Goal: Book appointment/travel/reservation

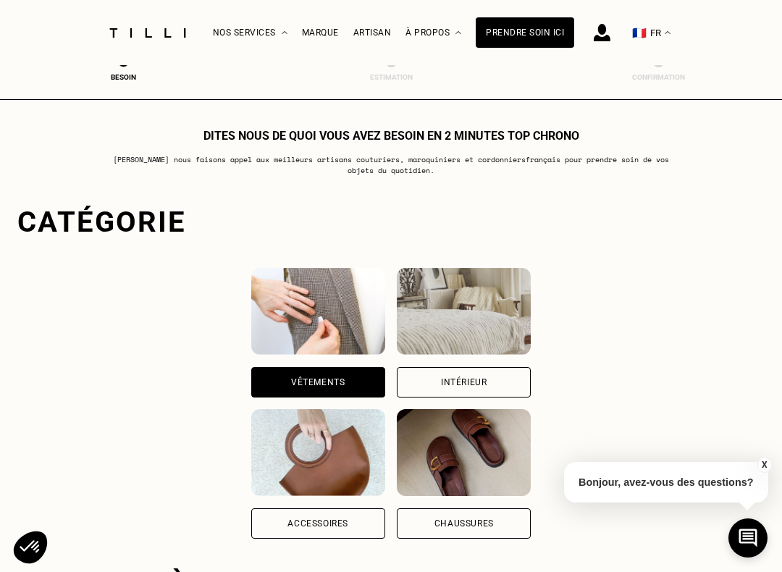
scroll to position [447, 0]
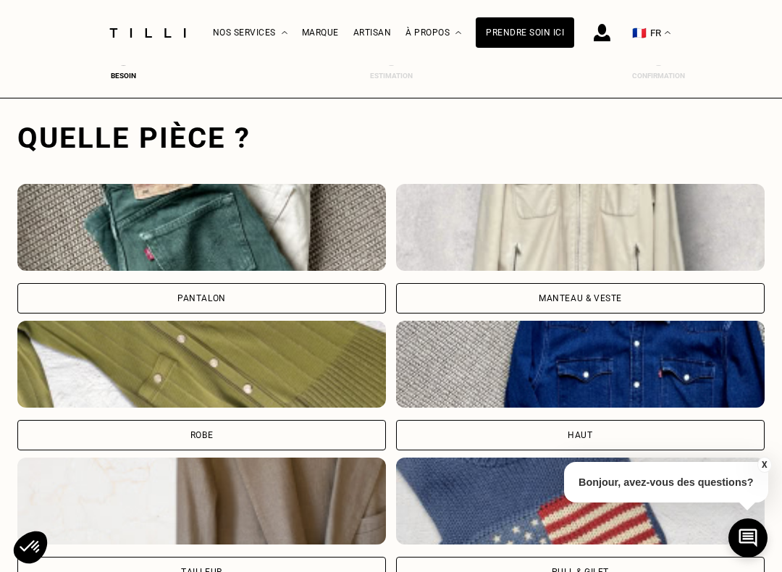
click at [334, 435] on div "Robe" at bounding box center [201, 435] width 368 height 30
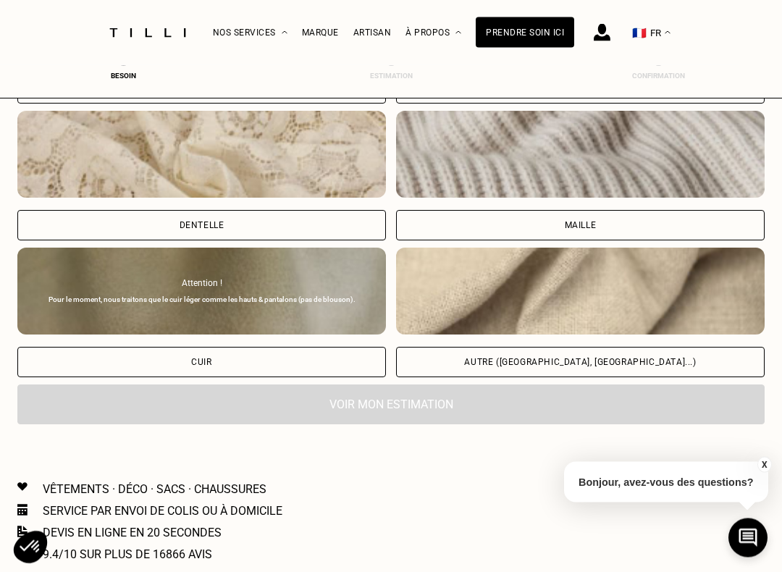
scroll to position [1649, 0]
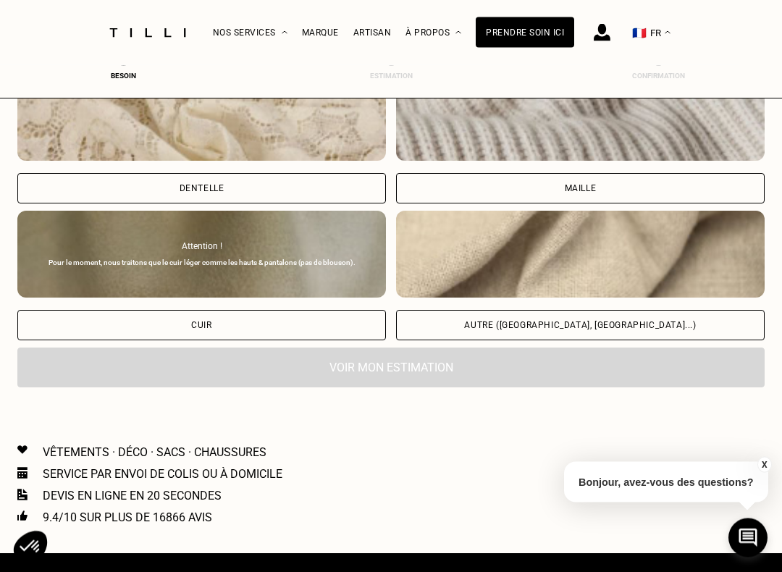
click at [656, 328] on div "Autre ([GEOGRAPHIC_DATA], [GEOGRAPHIC_DATA]...)" at bounding box center [580, 325] width 368 height 30
select select "FR"
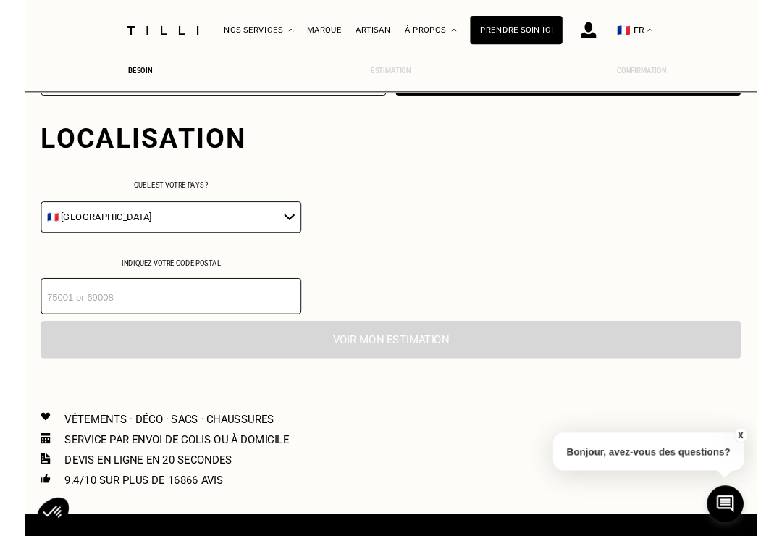
scroll to position [1900, 0]
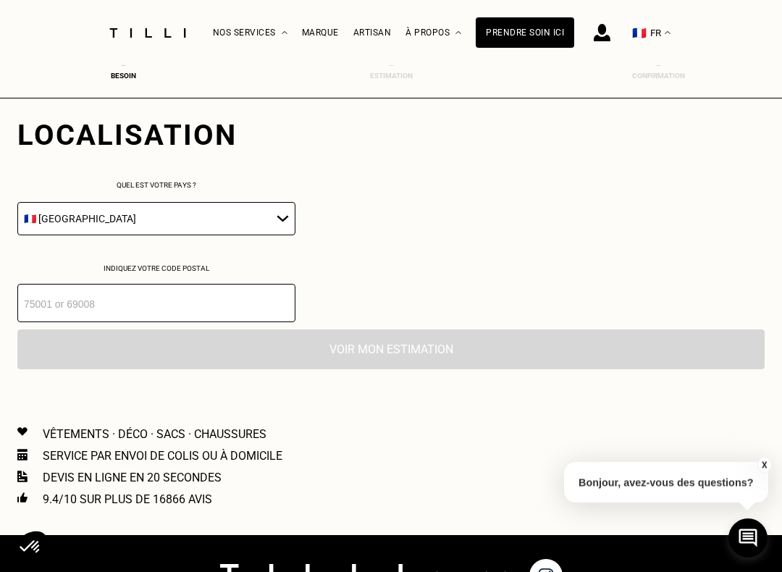
click at [226, 317] on input "number" at bounding box center [156, 303] width 278 height 38
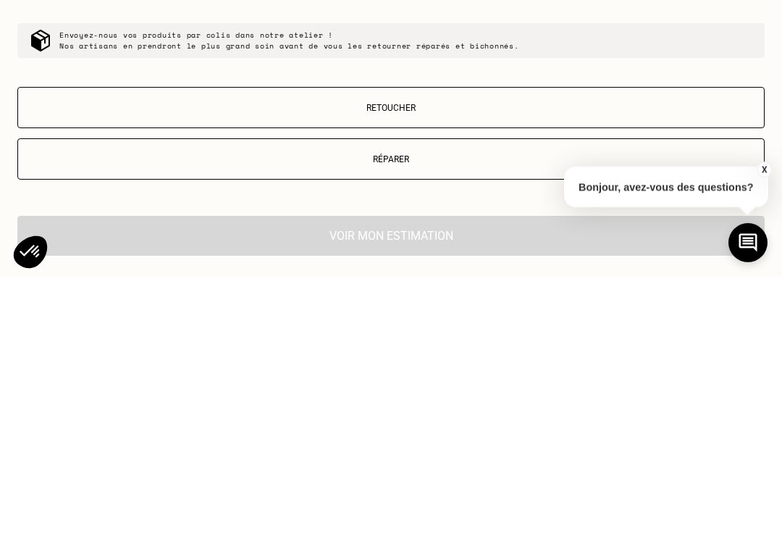
scroll to position [2032, 0]
type input "83600"
click at [727, 362] on p "Retoucher" at bounding box center [390, 367] width 731 height 10
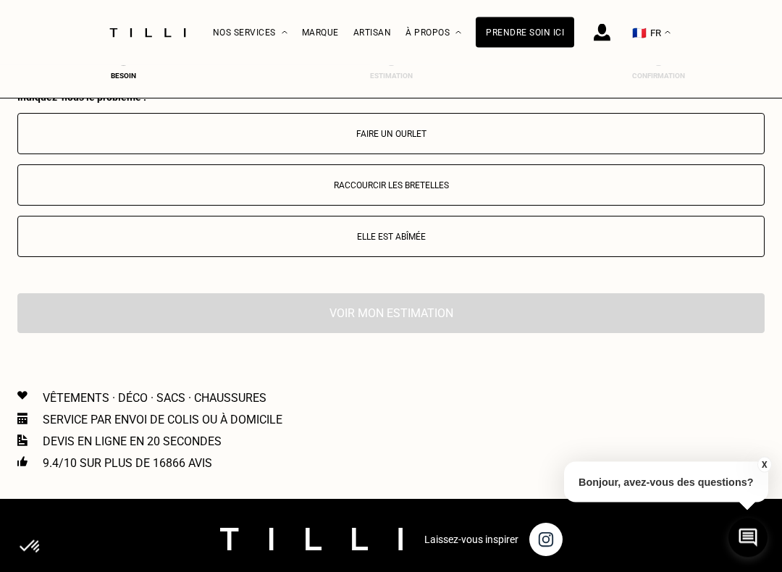
scroll to position [2422, 0]
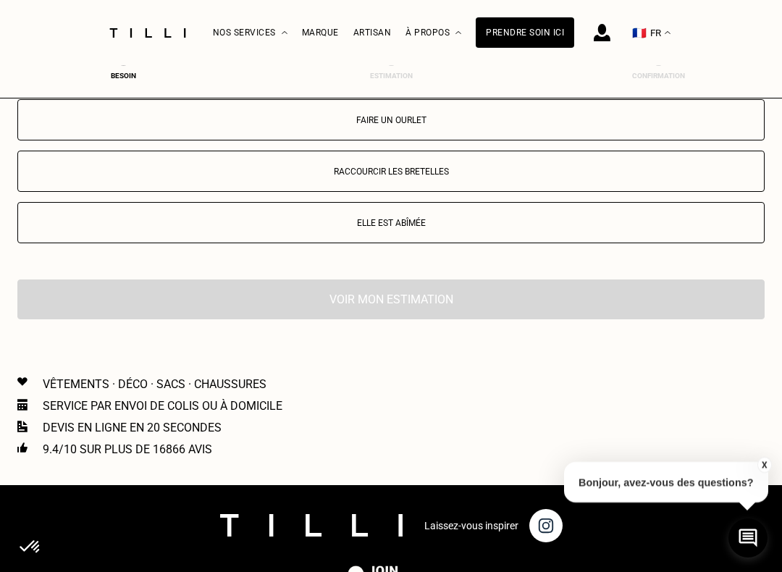
click at [715, 125] on p "Faire un ourlet" at bounding box center [390, 120] width 731 height 10
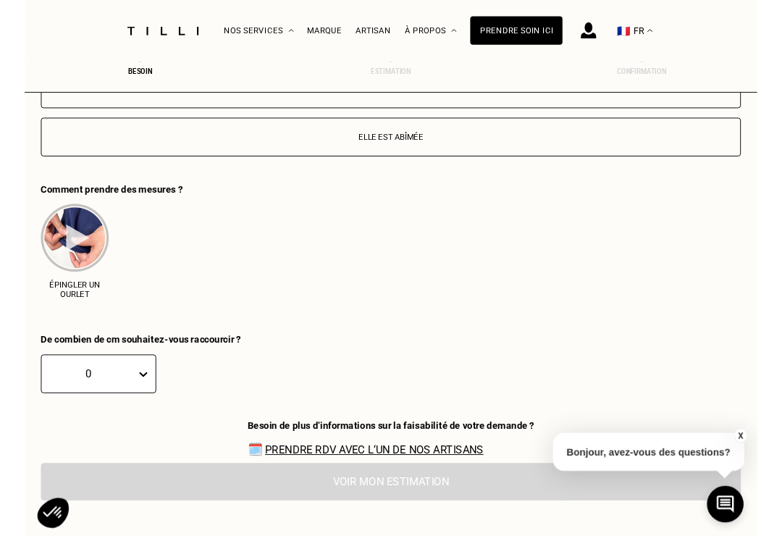
scroll to position [2618, 0]
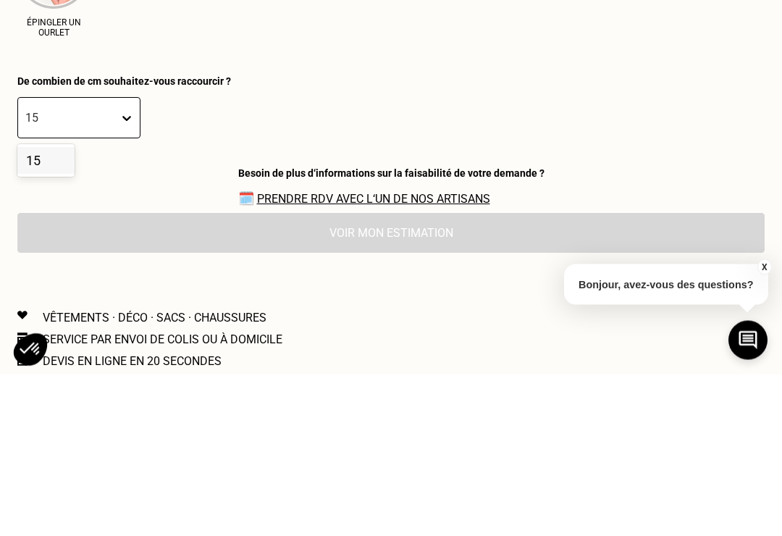
click at [46, 309] on div "15" at bounding box center [45, 322] width 57 height 27
type input "15"
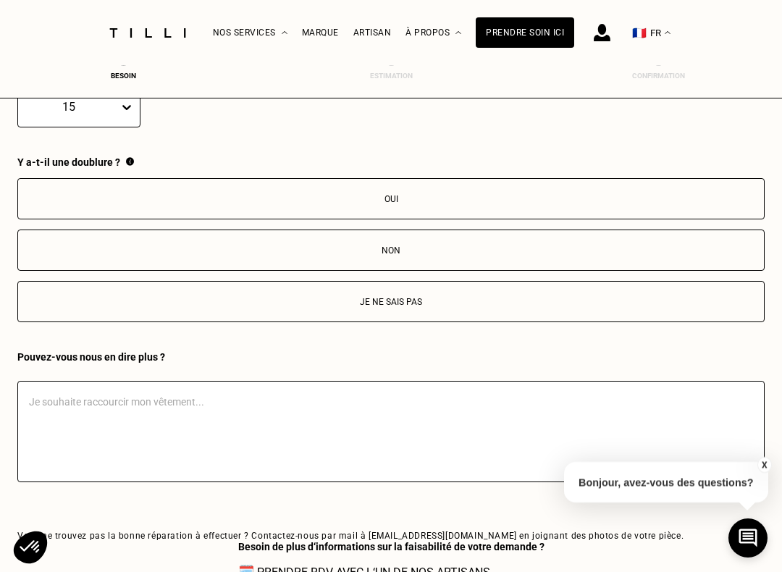
scroll to position [2789, 0]
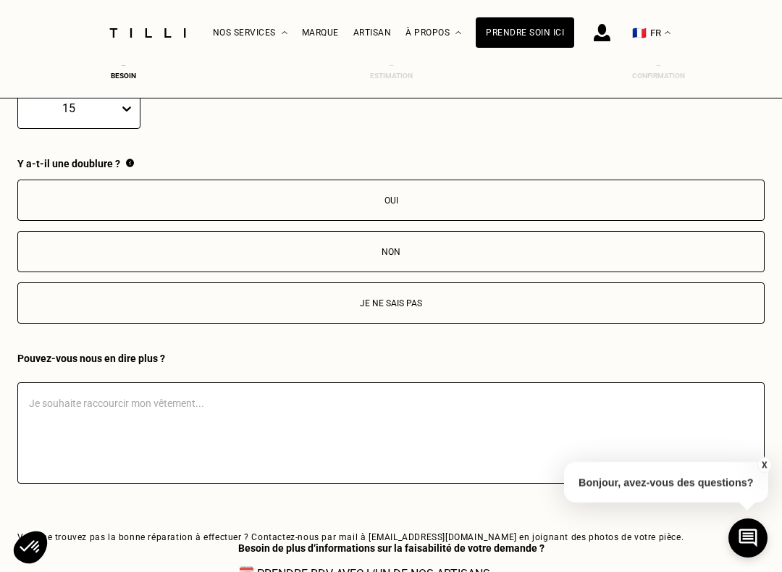
click at [670, 206] on p "Oui" at bounding box center [390, 200] width 731 height 10
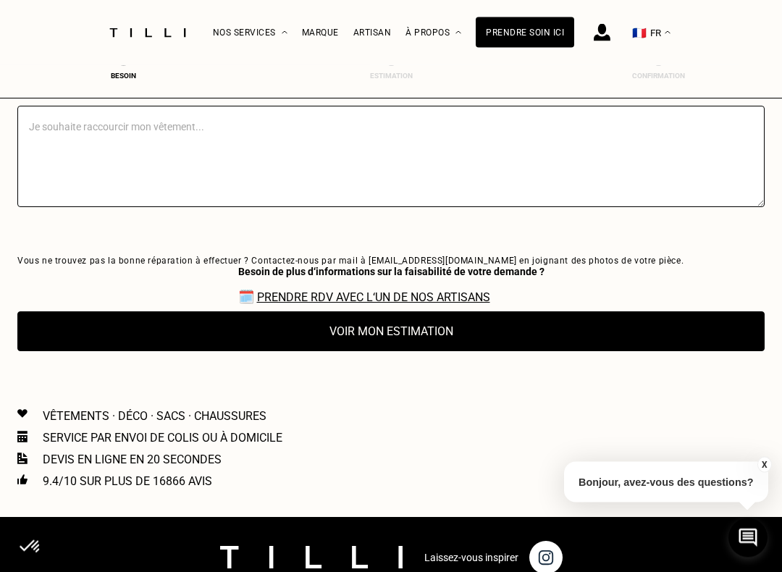
scroll to position [3068, 0]
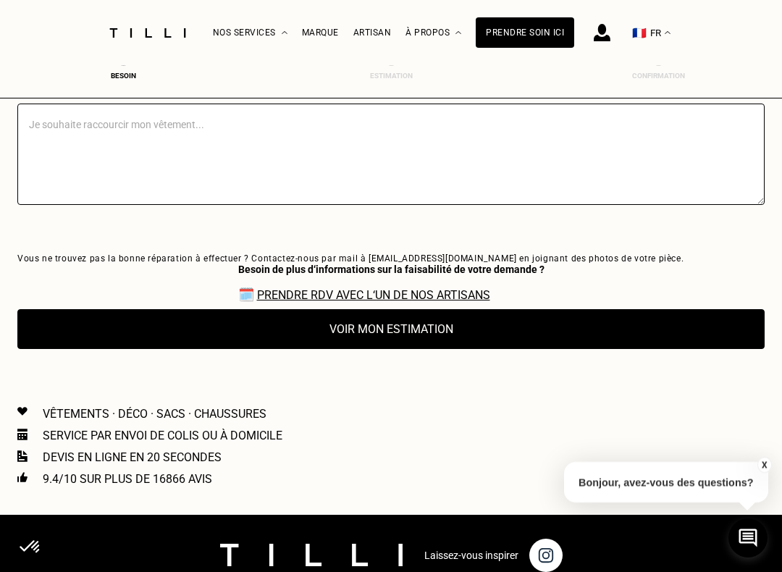
click at [705, 349] on button "Voir mon estimation" at bounding box center [390, 329] width 747 height 40
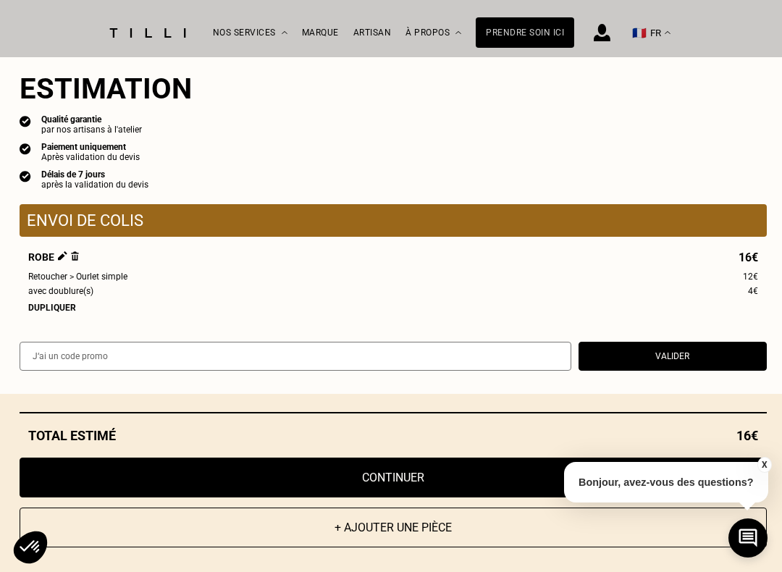
scroll to position [3250, 0]
click at [729, 361] on button "Valider" at bounding box center [672, 356] width 188 height 29
click at [49, 458] on button "Continuer" at bounding box center [393, 477] width 747 height 40
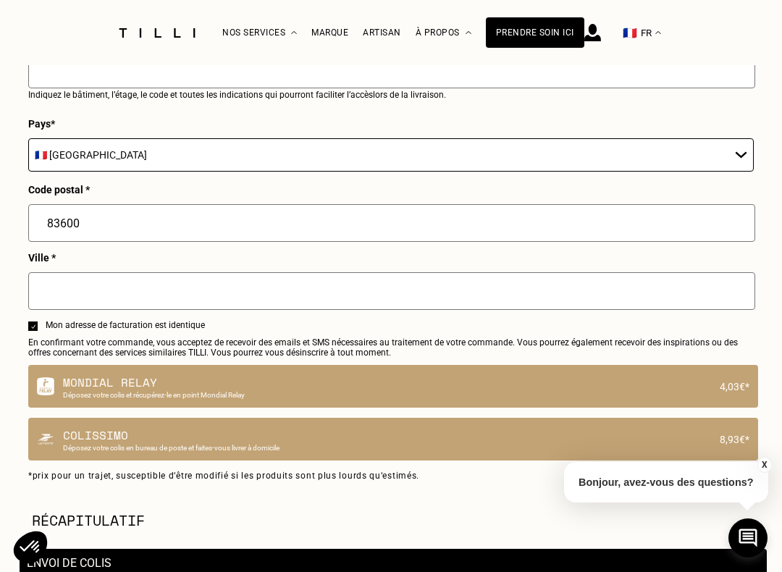
select select "FR"
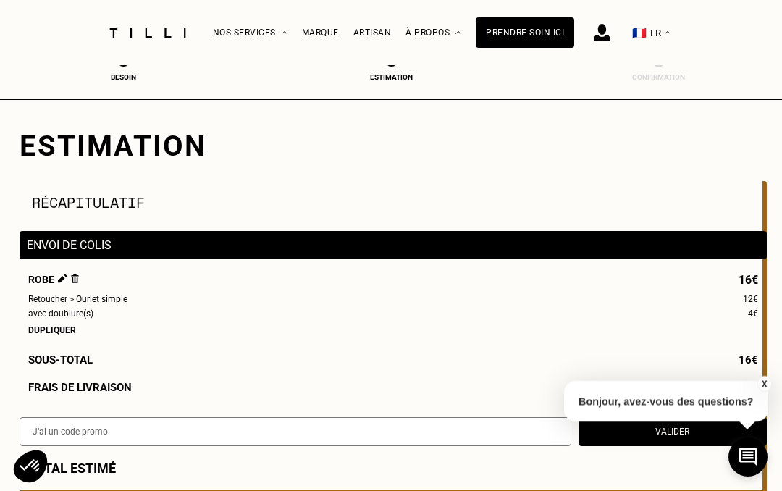
click at [135, 28] on img at bounding box center [147, 32] width 87 height 9
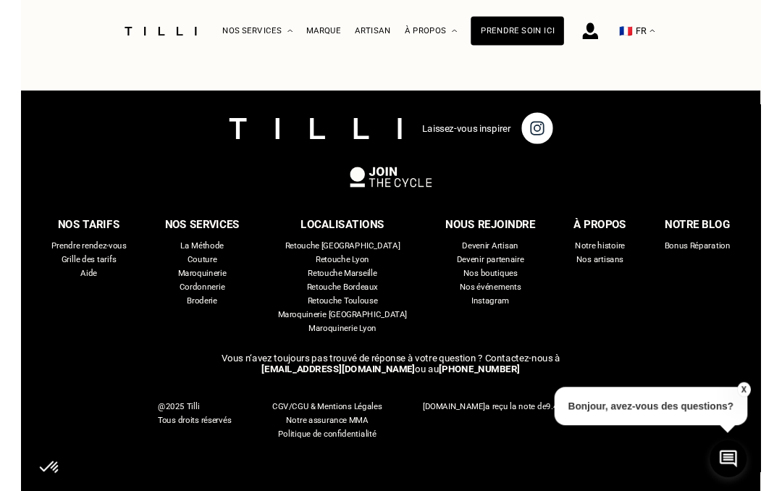
scroll to position [3408, 0]
